Goal: Information Seeking & Learning: Learn about a topic

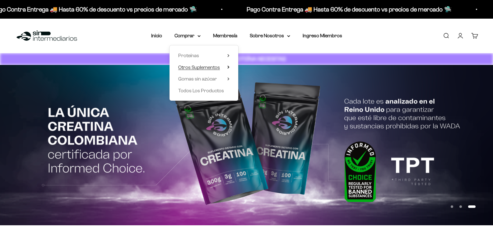
click at [230, 69] on icon at bounding box center [229, 67] width 2 height 3
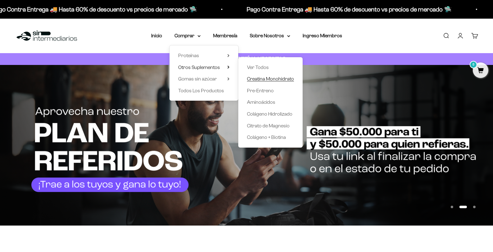
click at [276, 79] on span "Creatina Monohidrato" at bounding box center [270, 78] width 47 height 5
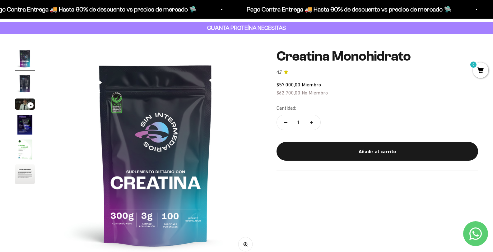
click at [21, 67] on img "Ir al artículo 1" at bounding box center [25, 59] width 20 height 20
click at [25, 90] on img "Ir al artículo 2" at bounding box center [25, 84] width 20 height 20
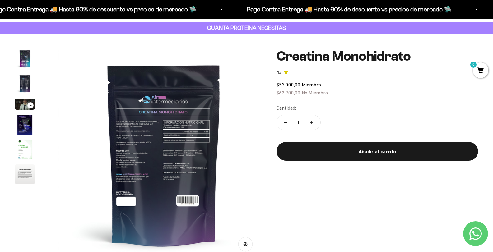
click at [132, 142] on img at bounding box center [164, 155] width 212 height 212
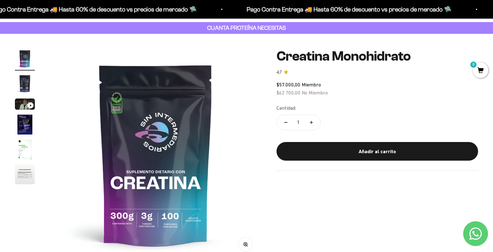
click at [25, 91] on img "Ir al artículo 2" at bounding box center [25, 84] width 20 height 20
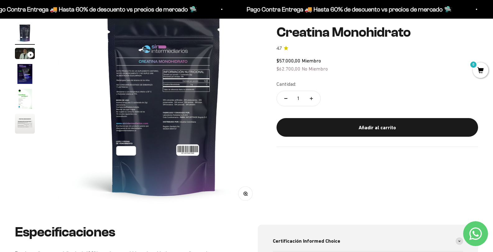
scroll to position [125, 0]
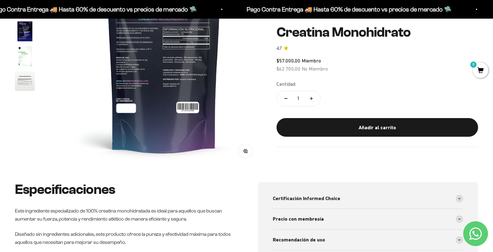
click at [239, 152] on button "Zoom" at bounding box center [245, 151] width 14 height 14
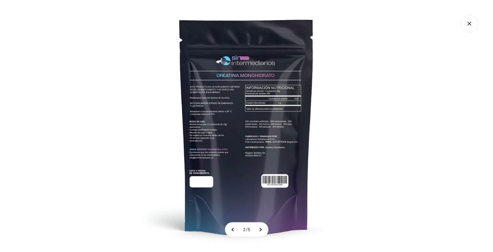
click at [229, 121] on img at bounding box center [246, 126] width 252 height 252
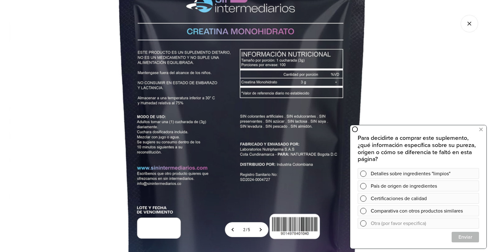
click at [199, 191] on img at bounding box center [242, 125] width 467 height 467
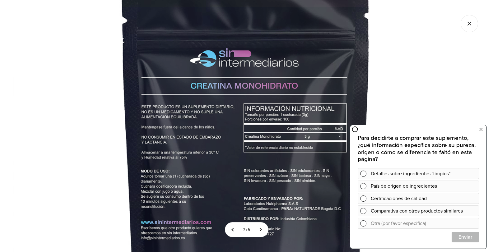
click at [247, 141] on img at bounding box center [246, 179] width 467 height 467
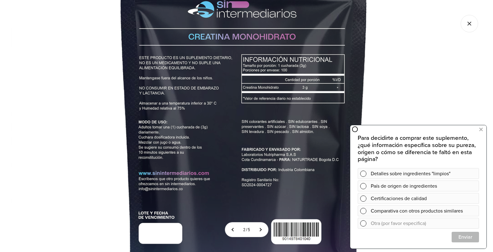
click at [235, 67] on img at bounding box center [244, 130] width 467 height 467
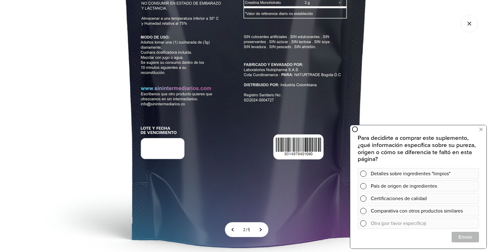
click at [219, 66] on img at bounding box center [246, 45] width 467 height 467
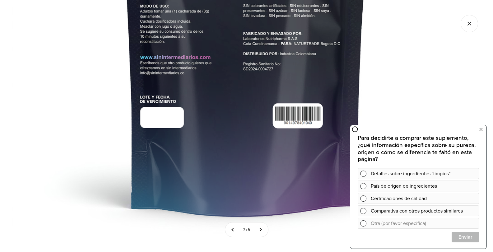
click at [212, 115] on img at bounding box center [245, 14] width 467 height 467
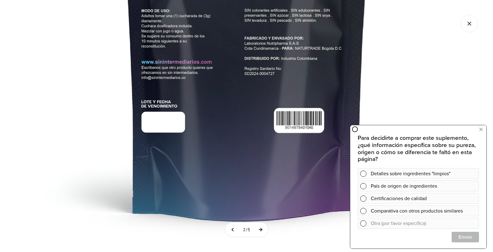
click at [261, 231] on button at bounding box center [261, 230] width 16 height 14
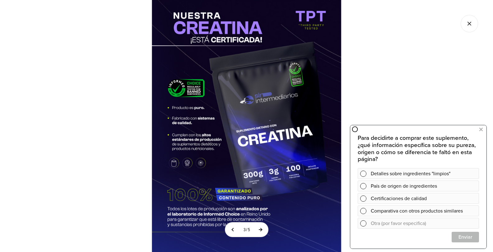
click at [263, 229] on button at bounding box center [261, 230] width 16 height 14
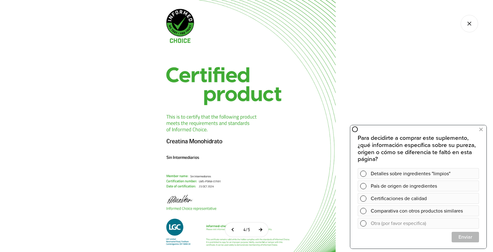
click at [262, 230] on button at bounding box center [261, 230] width 16 height 14
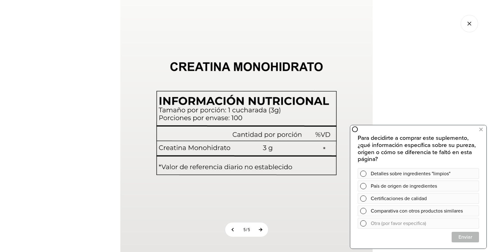
click at [261, 230] on button at bounding box center [261, 230] width 16 height 14
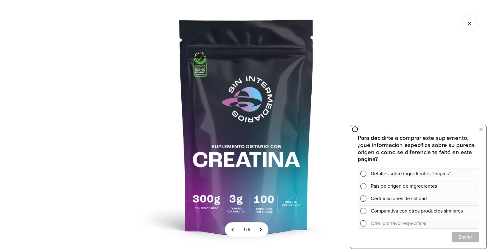
click at [204, 80] on img at bounding box center [246, 126] width 252 height 252
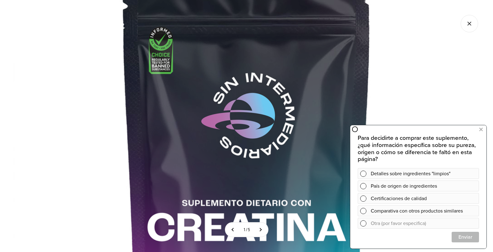
click at [205, 82] on img at bounding box center [246, 165] width 467 height 467
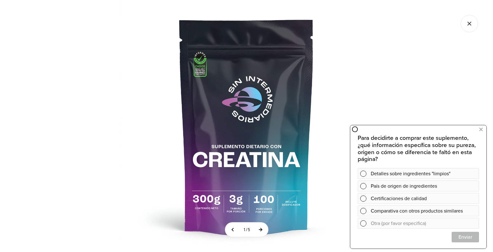
click at [264, 234] on button at bounding box center [261, 230] width 16 height 14
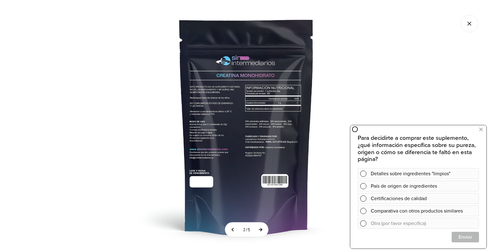
click at [264, 234] on button at bounding box center [261, 230] width 16 height 14
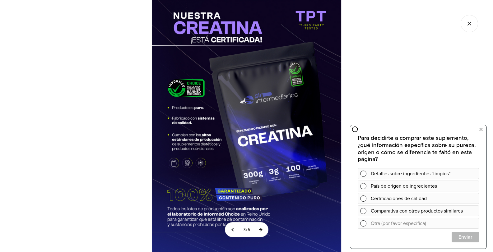
click at [264, 234] on button at bounding box center [261, 230] width 16 height 14
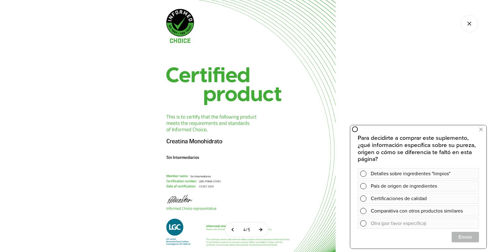
click at [264, 234] on button at bounding box center [261, 230] width 16 height 14
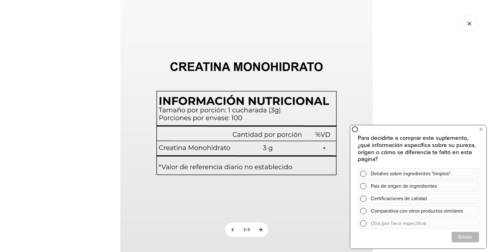
click at [264, 234] on button at bounding box center [261, 230] width 16 height 14
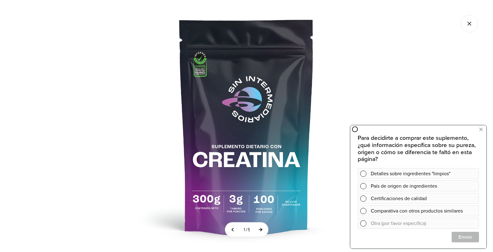
click at [264, 234] on button at bounding box center [261, 230] width 16 height 14
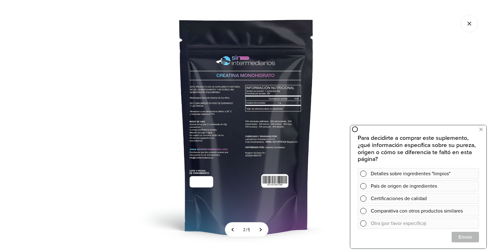
click at [233, 128] on img at bounding box center [246, 126] width 252 height 252
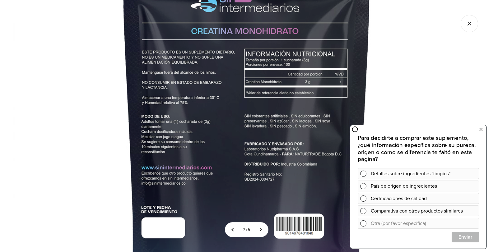
click at [224, 130] on img at bounding box center [246, 124] width 467 height 467
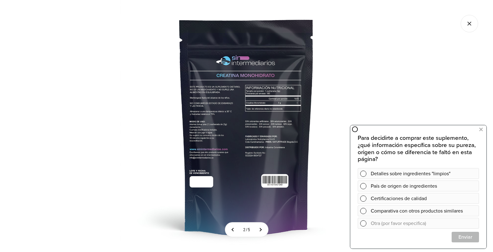
click at [224, 130] on img at bounding box center [246, 126] width 252 height 252
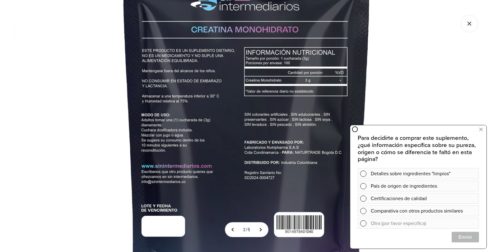
click at [224, 130] on img at bounding box center [246, 123] width 467 height 467
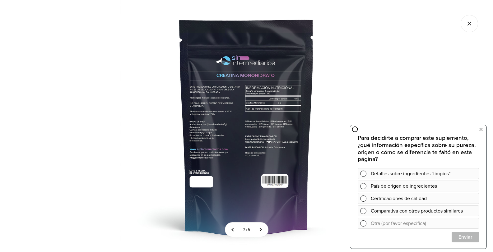
click at [467, 25] on icon "Cerrar galería" at bounding box center [469, 23] width 17 height 17
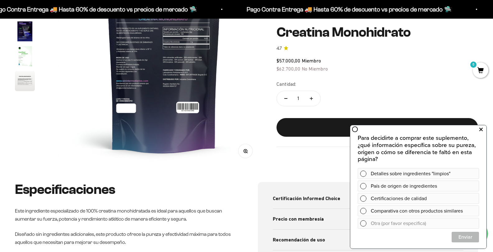
click at [482, 132] on icon at bounding box center [481, 130] width 3 height 8
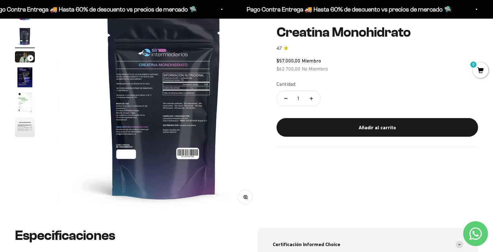
scroll to position [0, 0]
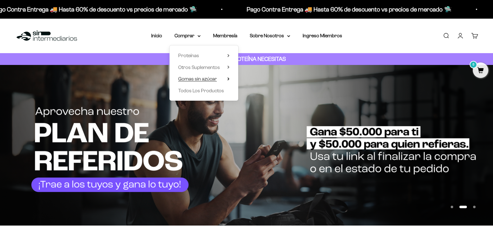
click at [228, 80] on summary "Gomas sin azúcar" at bounding box center [203, 79] width 51 height 8
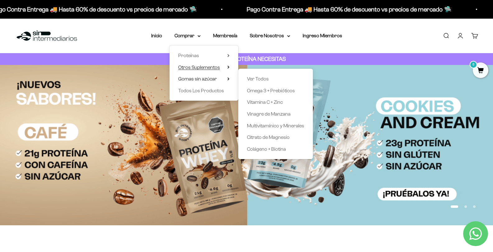
click at [226, 65] on summary "Otros Suplementos" at bounding box center [203, 68] width 51 height 8
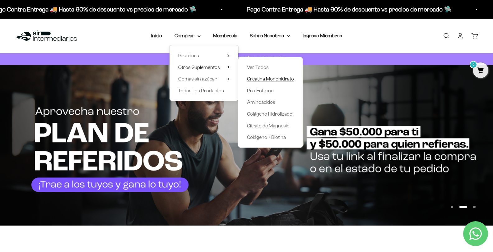
click at [285, 80] on span "Creatina Monohidrato" at bounding box center [270, 78] width 47 height 5
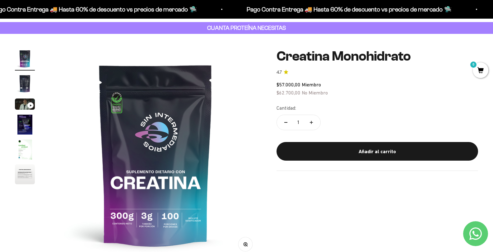
click at [26, 185] on img "Ir al artículo 6" at bounding box center [25, 175] width 20 height 20
